Goal: Book appointment/travel/reservation

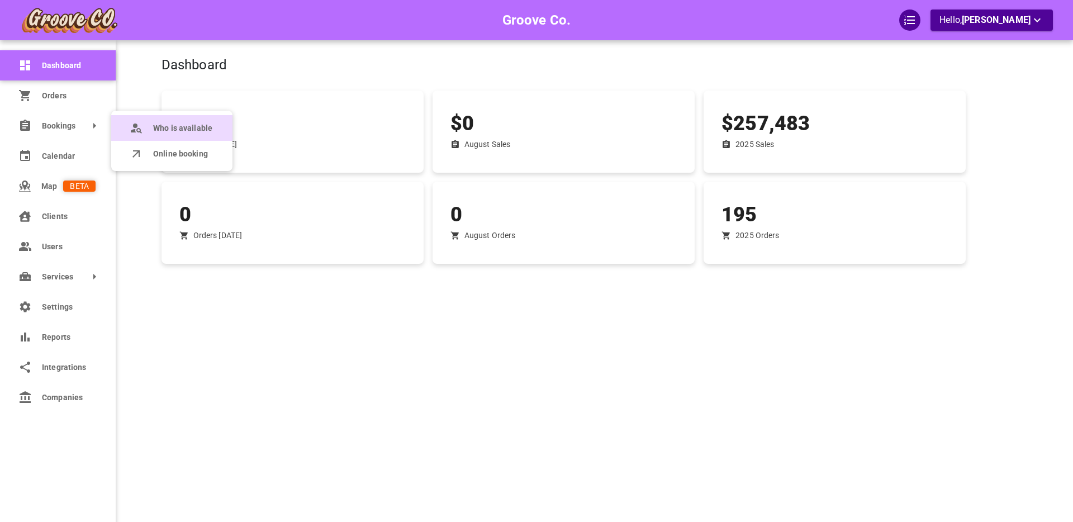
click at [170, 132] on span "Who is available" at bounding box center [182, 128] width 59 height 12
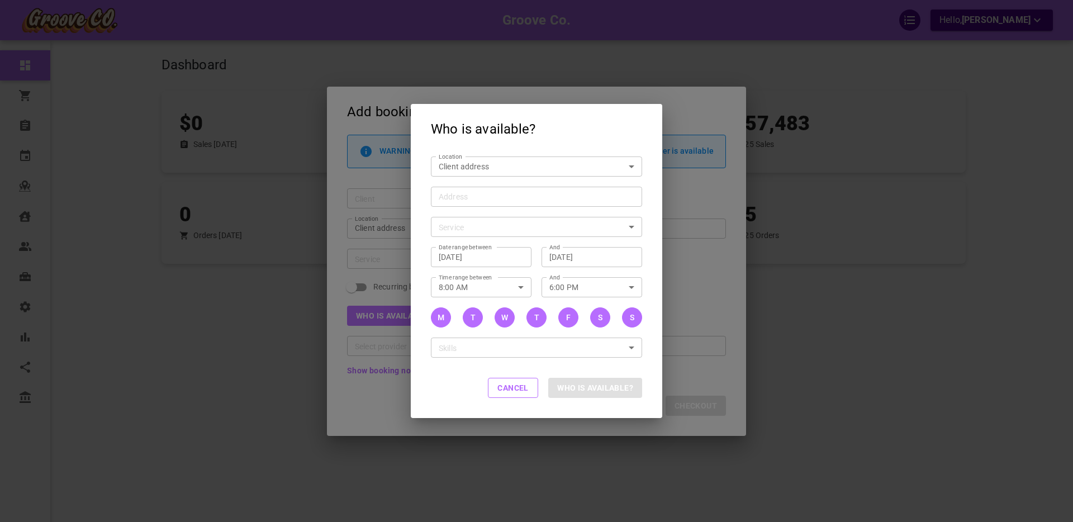
click at [448, 197] on input "Address Address" at bounding box center [531, 197] width 194 height 14
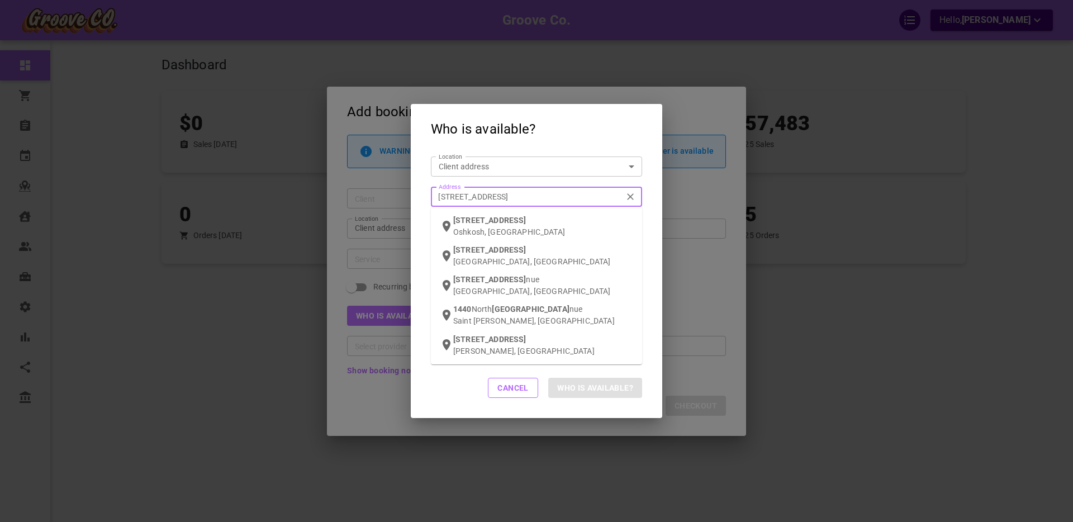
type input "[STREET_ADDRESS]"
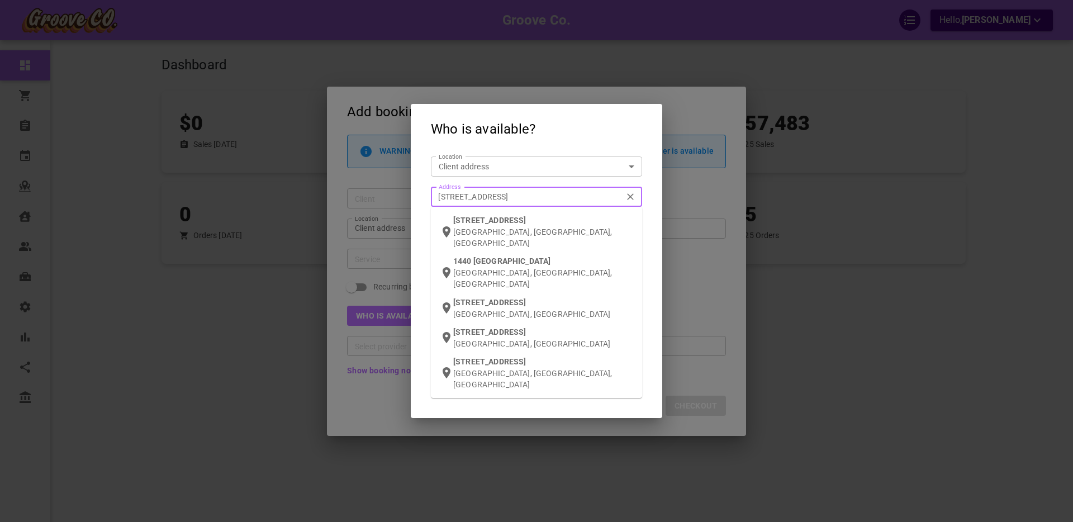
click at [485, 229] on p "[GEOGRAPHIC_DATA], [GEOGRAPHIC_DATA], [GEOGRAPHIC_DATA]" at bounding box center [543, 237] width 180 height 22
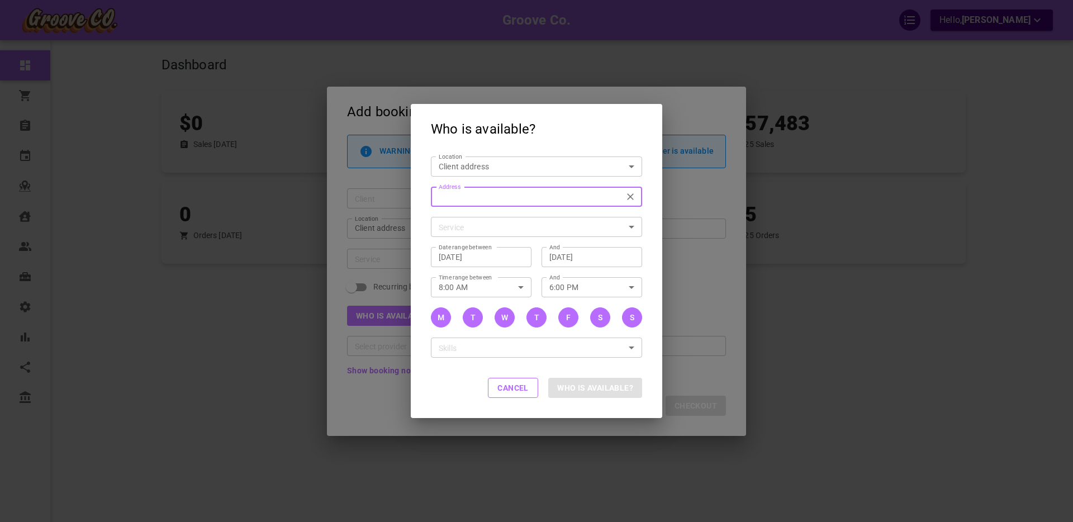
type input "[STREET_ADDRESS]"
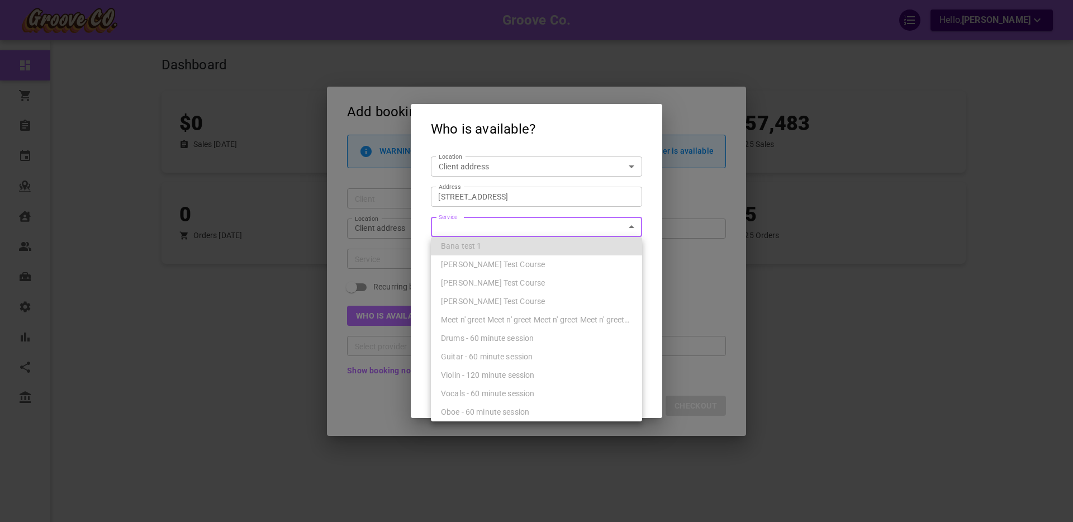
click at [477, 226] on body "Groove Co. Hello, [PERSON_NAME] Dashboard Orders Bookings Calendar Map Clients …" at bounding box center [536, 295] width 1073 height 591
click at [489, 340] on span "Drums - 60 minute session" at bounding box center [487, 338] width 93 height 9
type input "Drums - 60 minute session"
type input "7f283d96-84a8-4f83-83f8-52bfe7559fc3"
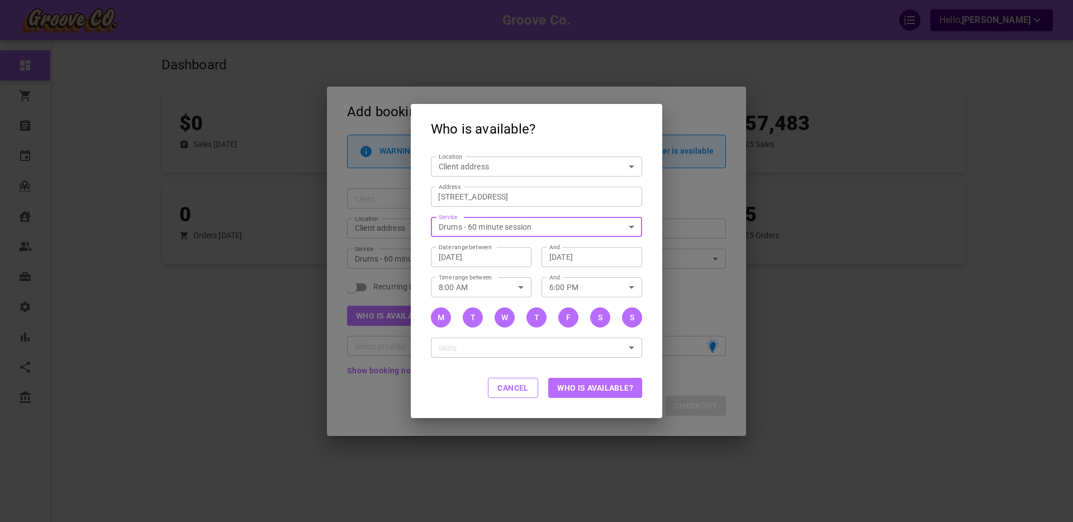
click at [595, 388] on button "Who is available?" at bounding box center [595, 388] width 94 height 20
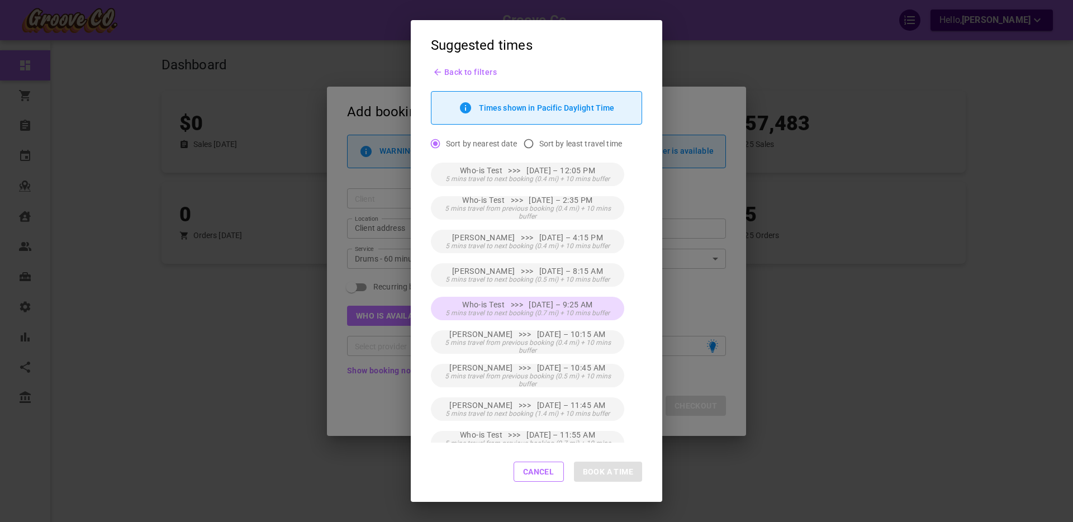
click at [579, 312] on span "5 mins travel to next booking (0.7 mi) + 10 mins buffer" at bounding box center [528, 313] width 164 height 8
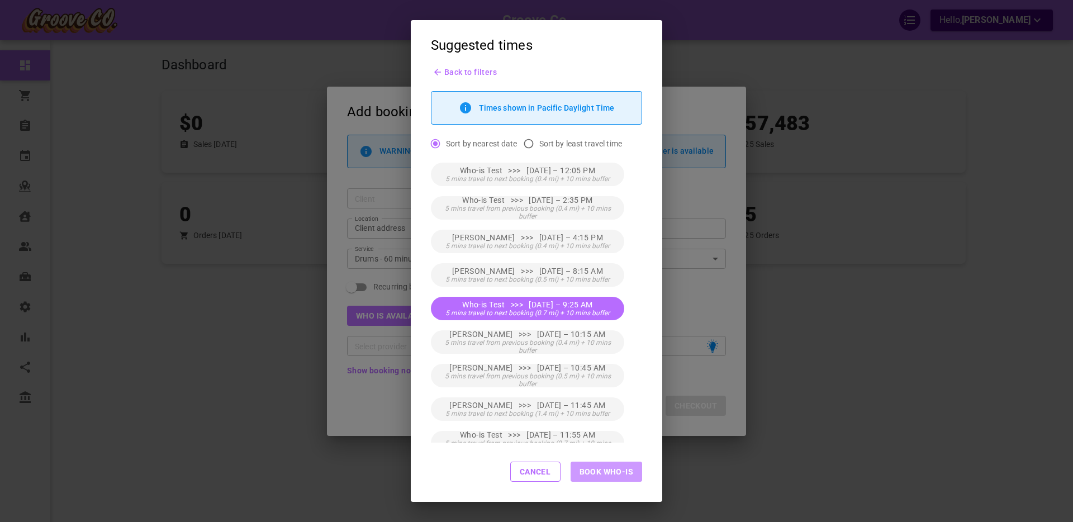
click at [617, 473] on button "Book Who-is" at bounding box center [607, 472] width 72 height 20
type input "Who-is Test"
type input "[DATE] 9:25 AM"
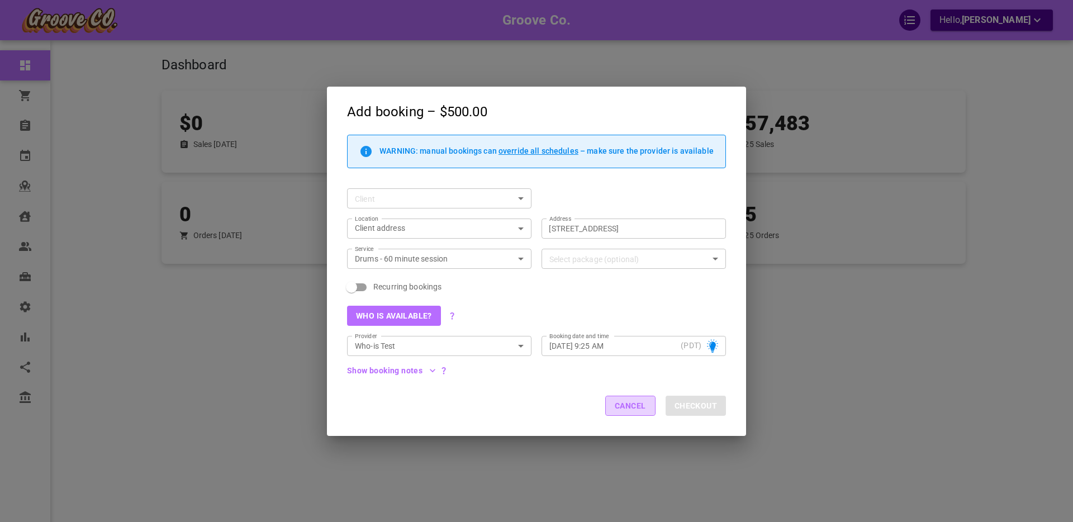
drag, startPoint x: 620, startPoint y: 405, endPoint x: 606, endPoint y: 405, distance: 14.5
click at [620, 405] on button "Cancel" at bounding box center [630, 406] width 50 height 20
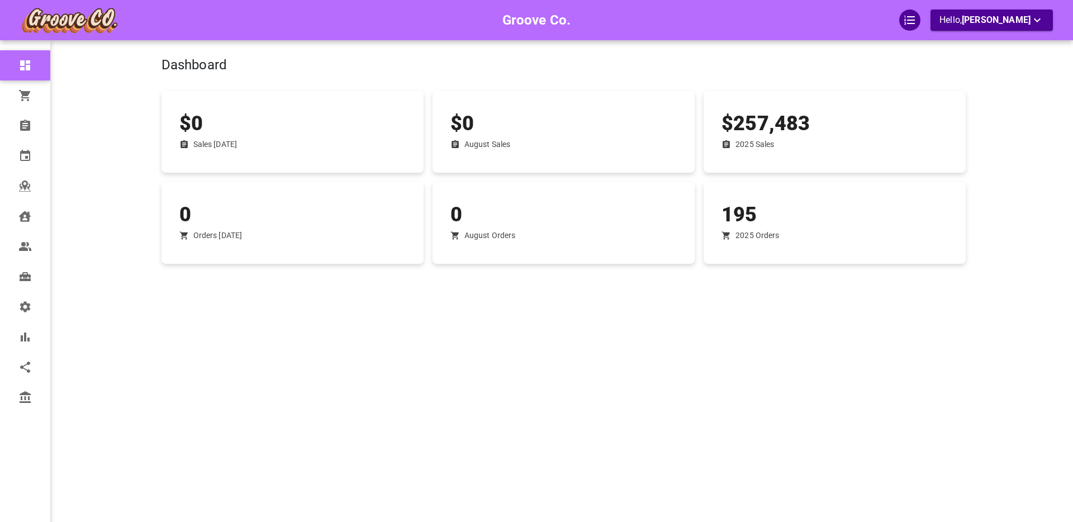
click at [1071, 247] on div "Groove Co. Hello, [PERSON_NAME] Dashboard Orders Bookings Calendar Map Clients …" at bounding box center [536, 277] width 1073 height 555
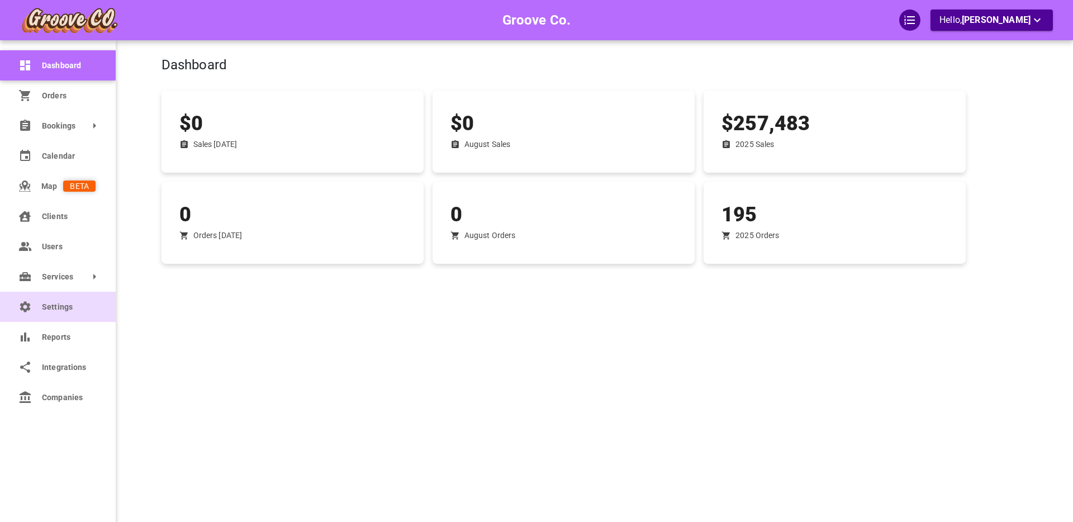
click at [39, 307] on link "Settings" at bounding box center [58, 307] width 116 height 30
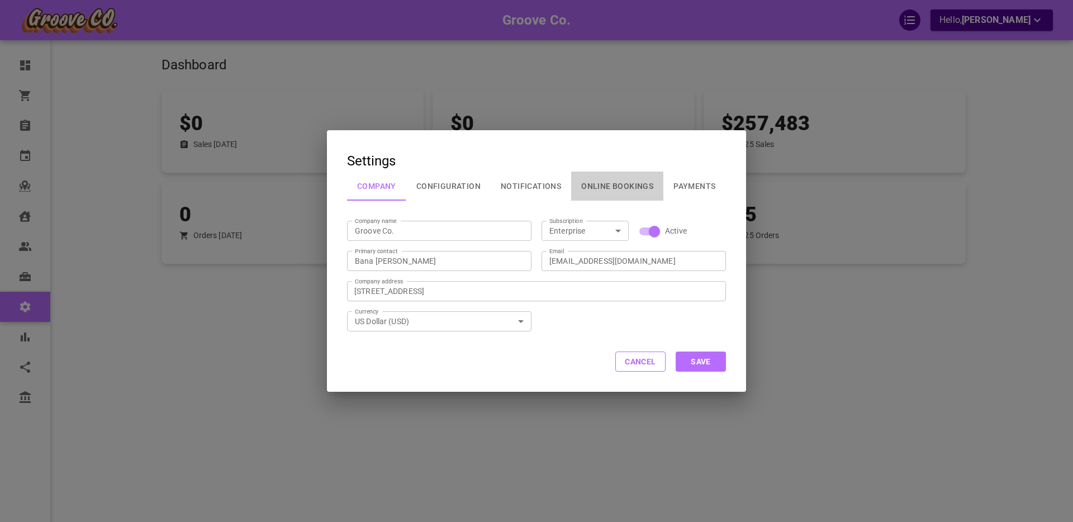
click at [602, 187] on button "Online Bookings" at bounding box center [617, 186] width 92 height 29
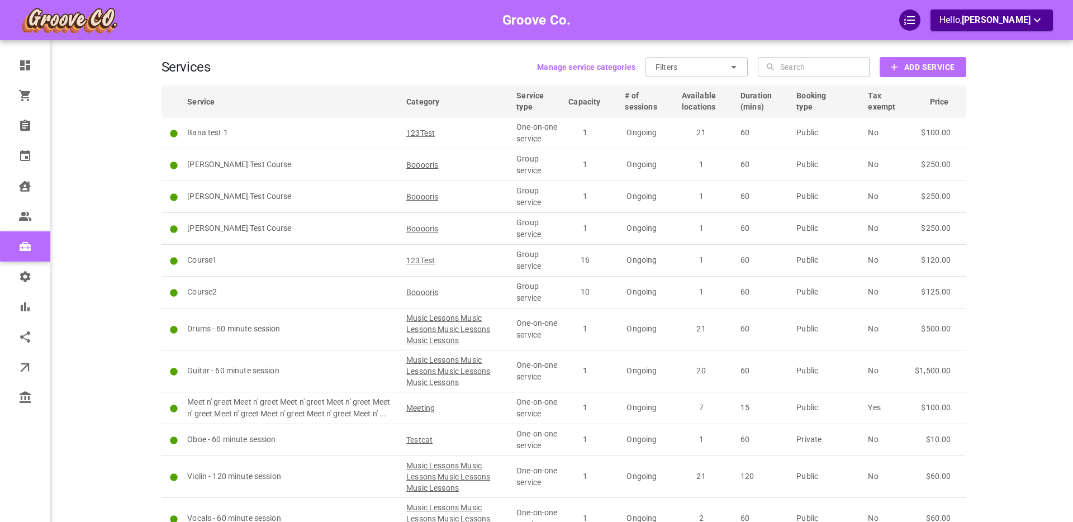
scroll to position [19, 0]
